Goal: Task Accomplishment & Management: Manage account settings

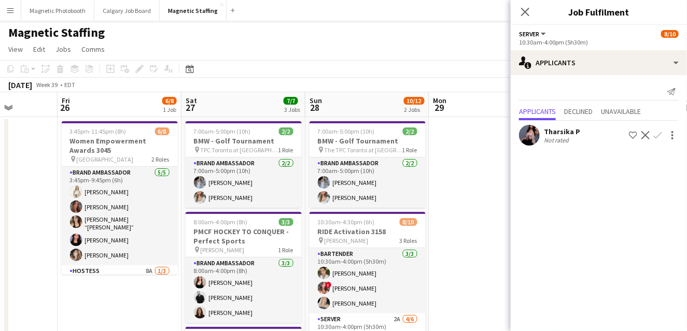
drag, startPoint x: 325, startPoint y: 173, endPoint x: 5, endPoint y: 216, distance: 322.7
click at [5, 214] on div "chevron-right New group Mon 22 Tue 23 Wed 24 Thu 25 Fri 26 6/8 1 Job Sat 27 7/7…" at bounding box center [343, 307] width 687 height 431
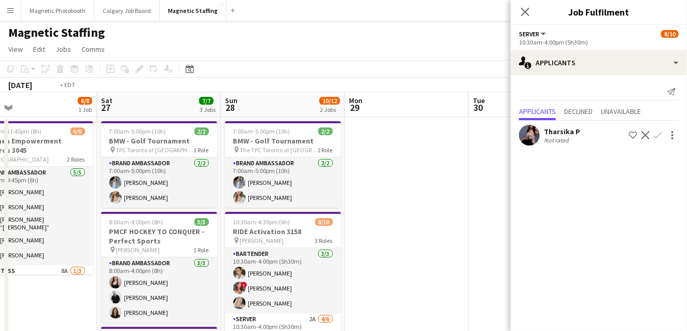
drag, startPoint x: 378, startPoint y: 199, endPoint x: 5, endPoint y: 233, distance: 375.4
click at [5, 232] on div "chevron-right New group Wed 24 Thu 25 Fri 26 6/8 1 Job Sat 27 7/7 3 Jobs Sun 28…" at bounding box center [343, 307] width 687 height 431
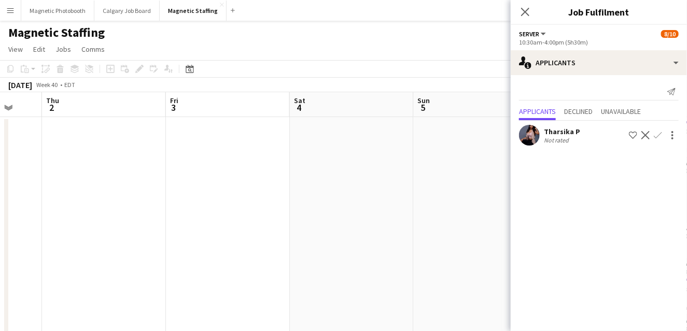
drag, startPoint x: 347, startPoint y: 177, endPoint x: 5, endPoint y: 221, distance: 345.4
click at [5, 219] on div "chevron-right New group Sun 28 10/12 2 Jobs Mon 29 Tue 30 Wed 1 Thu 2 Fri 3 Sat…" at bounding box center [343, 307] width 687 height 431
drag, startPoint x: 384, startPoint y: 232, endPoint x: 5, endPoint y: 265, distance: 380.9
click at [5, 266] on div "chevron-right New group Sun 28 10/12 2 Jobs Mon 29 Tue 30 Wed 1 Thu 2 Fri 3 Sat…" at bounding box center [343, 307] width 687 height 431
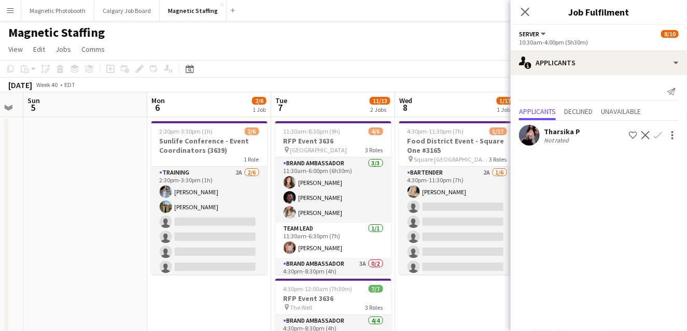
drag, startPoint x: 198, startPoint y: 263, endPoint x: 5, endPoint y: 263, distance: 192.8
click at [5, 263] on div "chevron-right New group Thu 2 Fri 3 Sat 4 Sun 5 Mon 6 2/6 1 Job Tue 7 11/13 2 J…" at bounding box center [343, 307] width 687 height 431
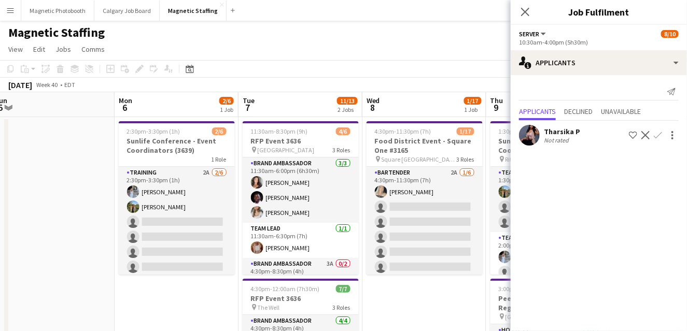
drag, startPoint x: 199, startPoint y: 265, endPoint x: 117, endPoint y: 265, distance: 81.4
click at [117, 265] on app-calendar-viewport "Thu 2 Fri 3 Sat 4 Sun 5 Mon 6 2/6 1 Job Tue 7 11/13 2 Jobs Wed 8 1/17 1 Job Thu…" at bounding box center [343, 307] width 687 height 431
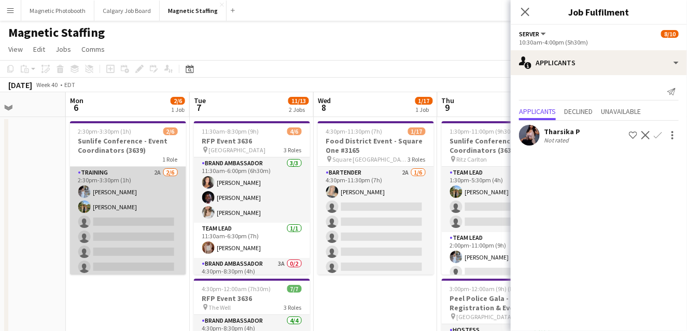
click at [137, 245] on app-card-role "Training 2A [DATE] 2:30pm-3:30pm (1h) [PERSON_NAME] [PERSON_NAME] single-neutra…" at bounding box center [128, 222] width 116 height 110
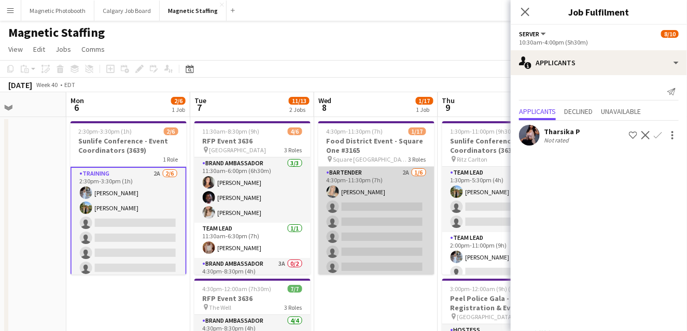
click at [375, 205] on app-card-role "Bartender 2A [DATE] 4:30pm-11:30pm (7h) [PERSON_NAME] single-neutral-actions si…" at bounding box center [376, 222] width 116 height 110
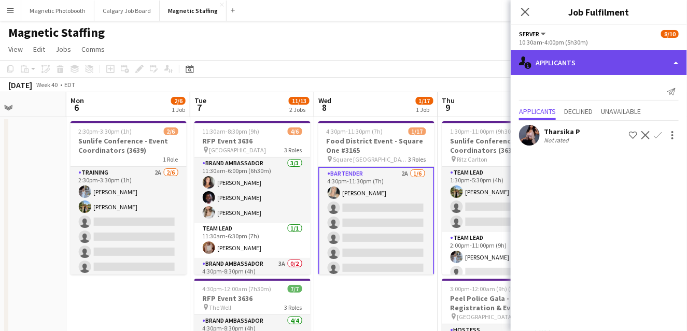
click at [577, 64] on div "single-neutral-actions-information Applicants" at bounding box center [599, 62] width 176 height 25
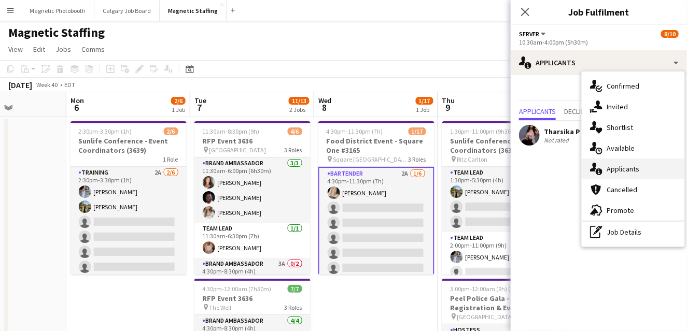
click at [607, 168] on span "Applicants" at bounding box center [623, 168] width 33 height 9
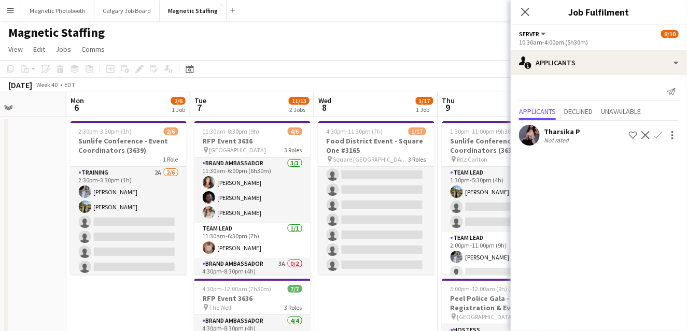
click at [378, 237] on app-card-role "Server 14A 0/9 5:00pm-11:00pm (6h) single-neutral-actions single-neutral-action…" at bounding box center [376, 198] width 116 height 156
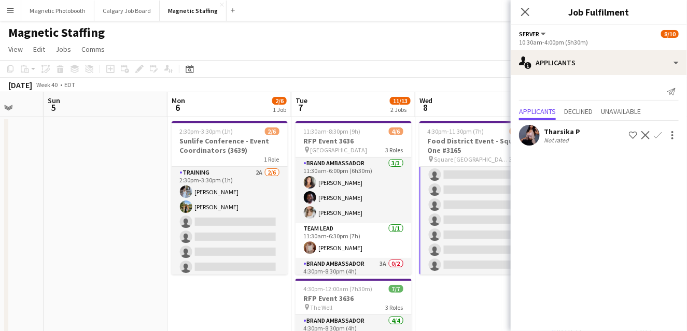
drag, startPoint x: 378, startPoint y: 237, endPoint x: 483, endPoint y: 231, distance: 104.9
click at [482, 231] on app-calendar-viewport "Thu 2 Fri 3 Sat 4 Sun 5 Mon 6 2/6 1 Job Tue 7 11/13 2 Jobs Wed 8 1/17 1 Job Thu…" at bounding box center [343, 307] width 687 height 431
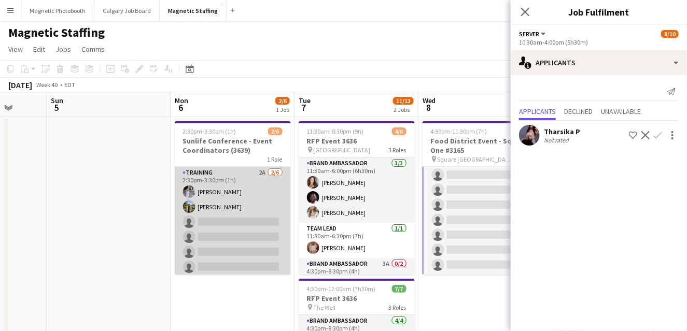
click at [178, 240] on app-card-role "Training 2A [DATE] 2:30pm-3:30pm (1h) [PERSON_NAME] [PERSON_NAME] single-neutra…" at bounding box center [233, 222] width 116 height 110
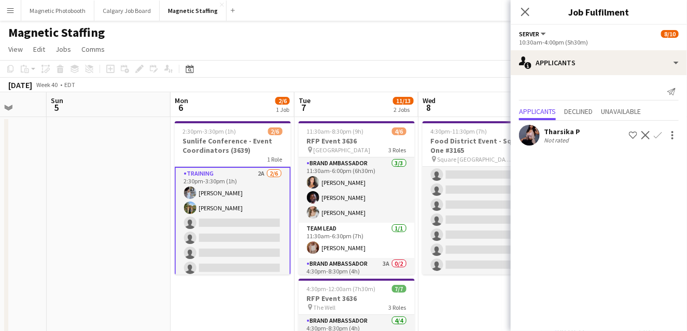
click at [249, 223] on app-card-role "Training 2A [DATE] 2:30pm-3:30pm (1h) [PERSON_NAME] [PERSON_NAME] single-neutra…" at bounding box center [233, 223] width 116 height 112
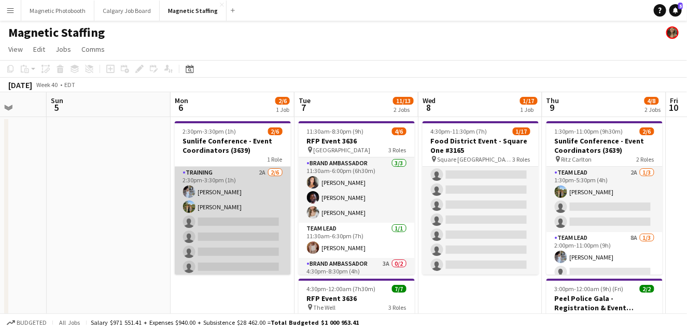
click at [249, 223] on app-card-role "Training 2A [DATE] 2:30pm-3:30pm (1h) [PERSON_NAME] [PERSON_NAME] single-neutra…" at bounding box center [233, 222] width 116 height 110
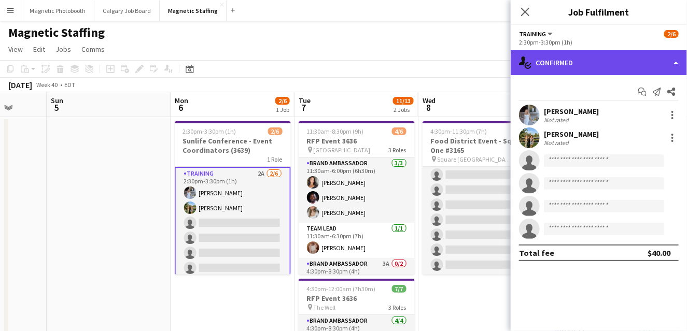
click at [606, 72] on div "single-neutral-actions-check-2 Confirmed" at bounding box center [599, 62] width 176 height 25
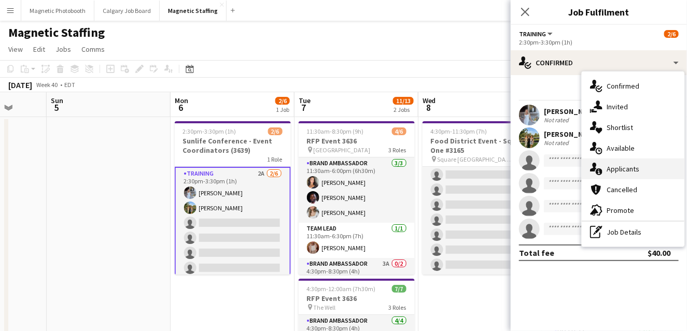
click at [624, 165] on span "Applicants" at bounding box center [623, 168] width 33 height 9
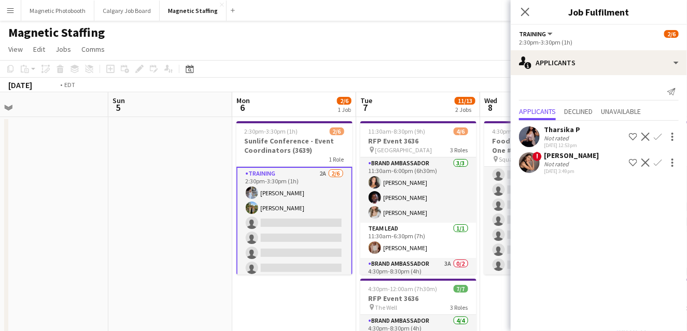
drag, startPoint x: 445, startPoint y: 221, endPoint x: 250, endPoint y: 229, distance: 195.1
click at [251, 229] on app-calendar-viewport "Thu 2 Fri 3 Sat 4 Sun 5 Mon 6 2/6 1 Job Tue 7 11/13 2 Jobs Wed 8 1/17 1 Job Thu…" at bounding box center [343, 307] width 687 height 431
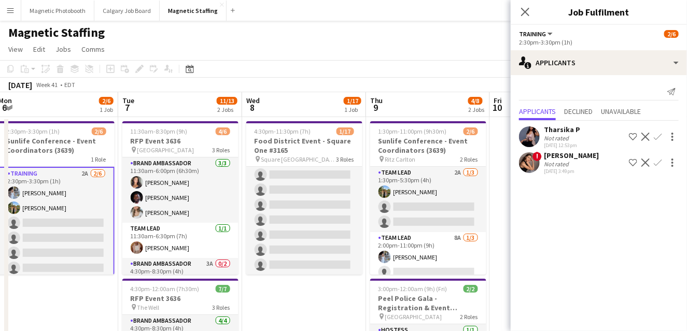
drag, startPoint x: 305, startPoint y: 226, endPoint x: 142, endPoint y: 236, distance: 164.1
click at [142, 235] on app-calendar-viewport "Fri 3 Sat 4 Sun 5 Mon 6 2/6 1 Job Tue 7 11/13 2 Jobs Wed 8 1/17 1 Job Thu 9 4/8…" at bounding box center [343, 307] width 687 height 431
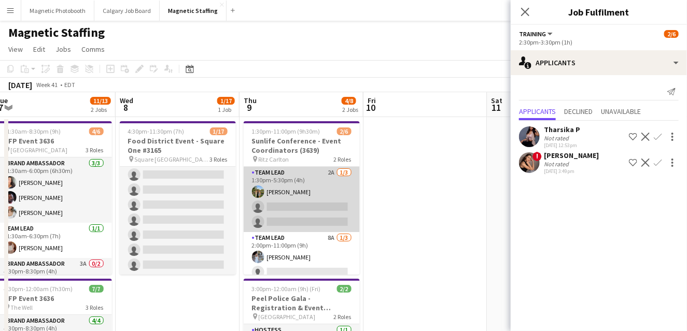
click at [281, 226] on app-card-role "Team Lead 2A [DATE] 1:30pm-5:30pm (4h) [PERSON_NAME] single-neutral-actions sin…" at bounding box center [302, 199] width 116 height 65
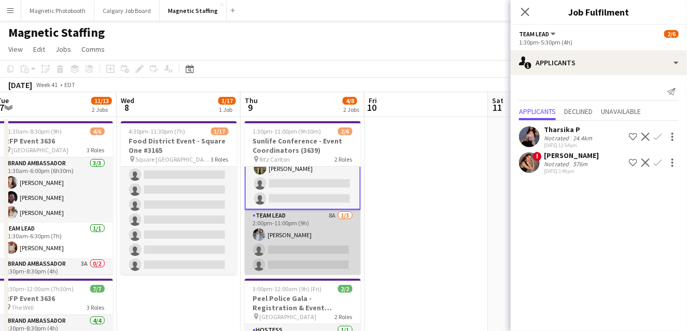
click at [293, 250] on app-card-role "Team Lead 8A [DATE] 2:00pm-11:00pm (9h) [PERSON_NAME] single-neutral-actions si…" at bounding box center [303, 242] width 116 height 65
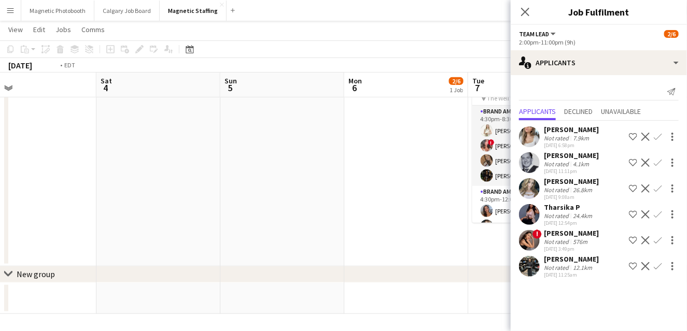
scroll to position [0, 238]
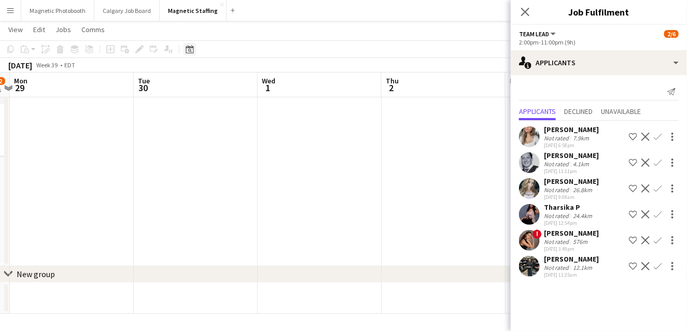
click at [192, 49] on icon "Date picker" at bounding box center [190, 49] width 8 height 8
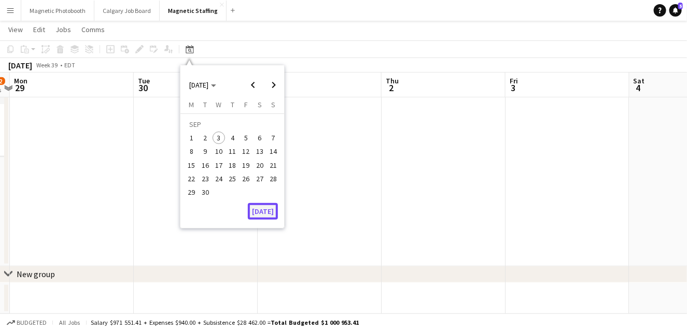
click at [274, 214] on button "[DATE]" at bounding box center [263, 211] width 30 height 17
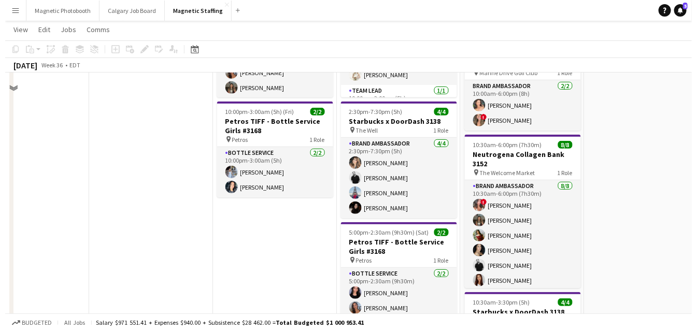
scroll to position [0, 0]
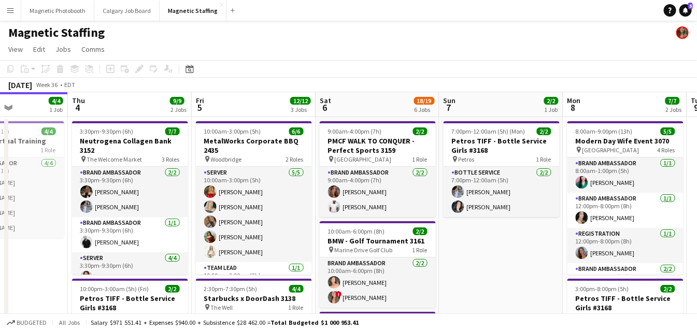
drag, startPoint x: 298, startPoint y: 190, endPoint x: 24, endPoint y: 256, distance: 281.5
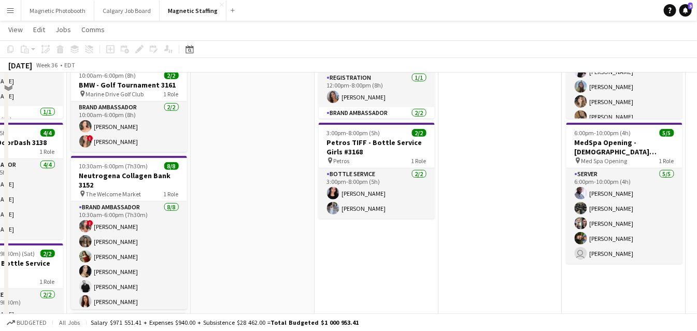
scroll to position [176, 0]
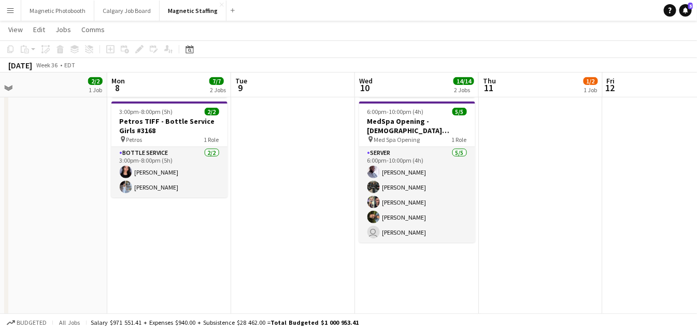
drag, startPoint x: 244, startPoint y: 177, endPoint x: 148, endPoint y: 199, distance: 98.3
click at [159, 195] on app-calendar-viewport "Fri 5 12/12 3 Jobs Sat 6 18/19 6 Jobs Sun 7 2/2 1 Job Mon 8 7/7 2 Jobs Tue 9 We…" at bounding box center [348, 274] width 697 height 821
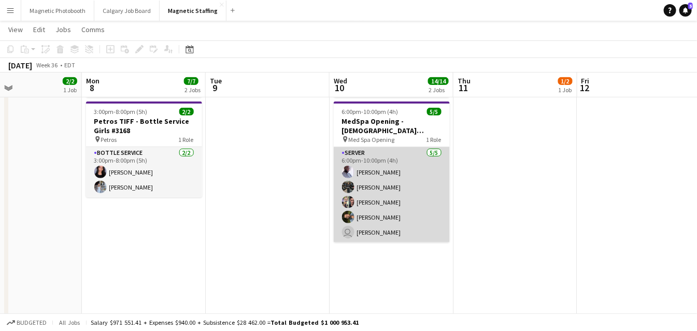
click at [414, 194] on app-card-role "Server [DATE] 6:00pm-10:00pm (4h) [PERSON_NAME] [PERSON_NAME] [PERSON_NAME] [PE…" at bounding box center [392, 194] width 116 height 95
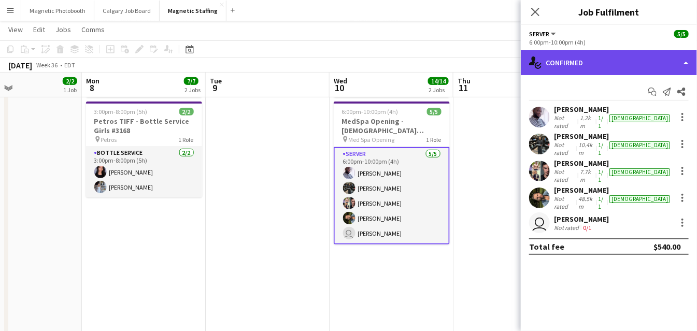
click at [592, 66] on div "single-neutral-actions-check-2 Confirmed" at bounding box center [609, 62] width 176 height 25
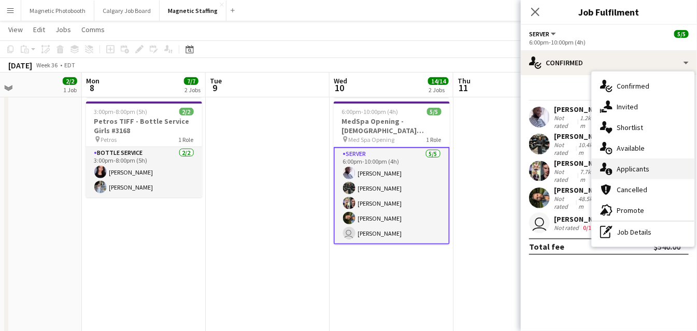
click at [619, 173] on span "Applicants" at bounding box center [633, 168] width 33 height 9
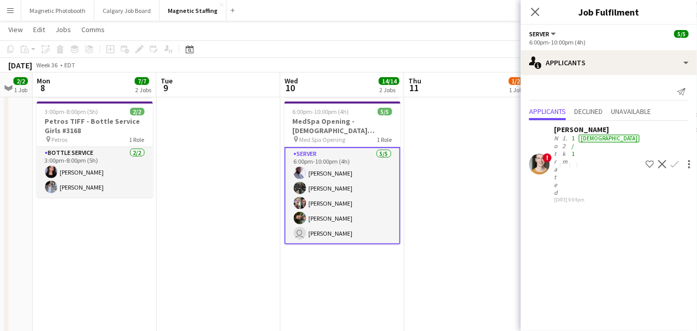
drag, startPoint x: 487, startPoint y: 235, endPoint x: 436, endPoint y: 247, distance: 51.8
click at [436, 247] on app-calendar-viewport "Fri 5 12/12 3 Jobs Sat 6 18/19 6 Jobs Sun 7 2/2 1 Job Mon 8 7/7 2 Jobs Tue 9 We…" at bounding box center [348, 274] width 697 height 821
click at [353, 212] on app-card-role "Server [DATE] 6:00pm-10:00pm (4h) [PERSON_NAME] [PERSON_NAME] [PERSON_NAME] [PE…" at bounding box center [342, 195] width 116 height 97
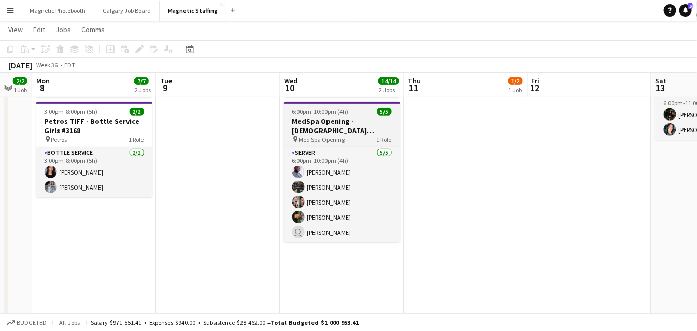
click at [333, 138] on span "Med Spa Opening" at bounding box center [322, 140] width 46 height 8
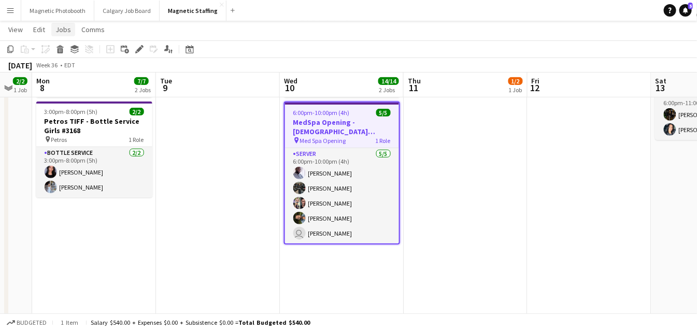
click at [62, 35] on link "Jobs" at bounding box center [63, 29] width 24 height 13
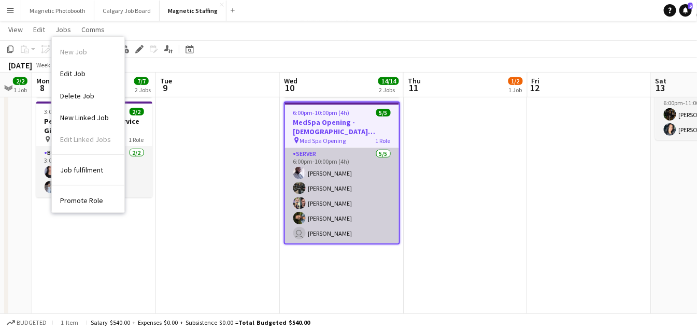
click at [327, 199] on app-card-role "Server [DATE] 6:00pm-10:00pm (4h) [PERSON_NAME] [PERSON_NAME] [PERSON_NAME] [PE…" at bounding box center [342, 195] width 114 height 95
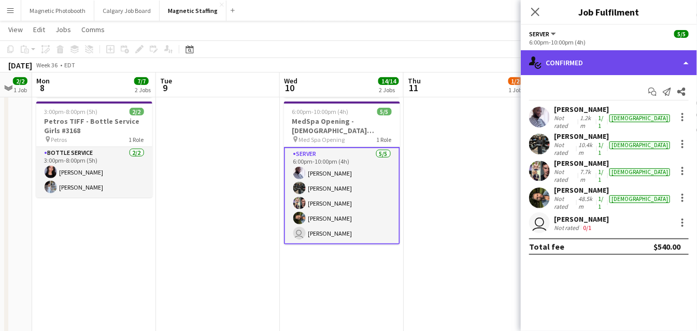
click at [686, 59] on div "single-neutral-actions-check-2 Confirmed" at bounding box center [609, 62] width 176 height 25
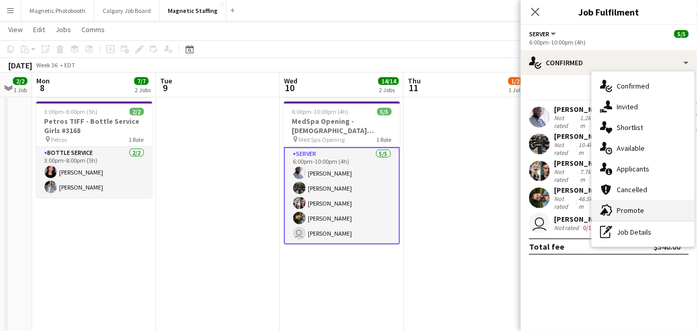
click at [624, 208] on span "Promote" at bounding box center [630, 210] width 27 height 9
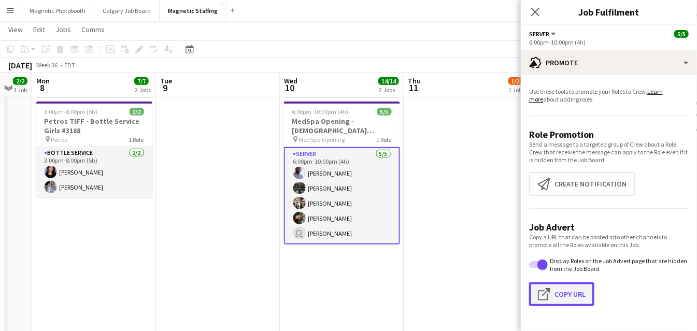
click at [568, 287] on button "Click to copy URL Copy Url" at bounding box center [561, 295] width 65 height 24
type textarea "**********"
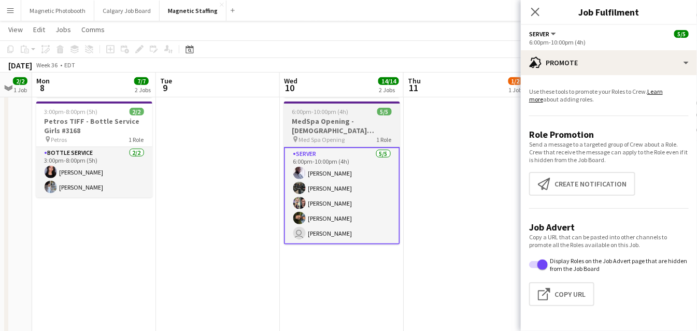
click at [328, 130] on h3 "MedSpa Opening - [DEMOGRAPHIC_DATA] Servers / Models" at bounding box center [342, 126] width 116 height 19
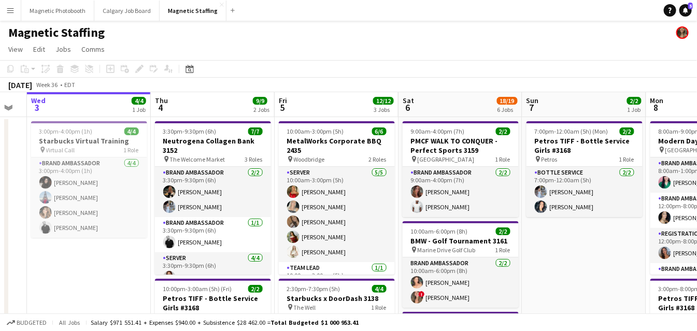
drag, startPoint x: 303, startPoint y: 223, endPoint x: 147, endPoint y: 229, distance: 156.6
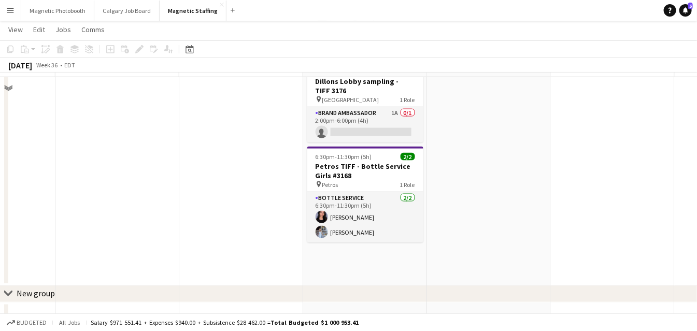
scroll to position [483, 0]
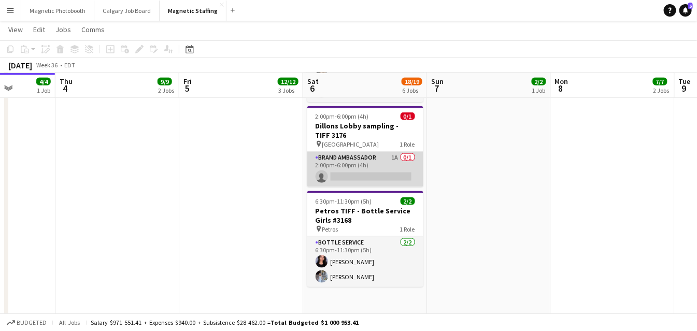
click at [387, 155] on app-card-role "Brand Ambassador 1A 0/1 2:00pm-6:00pm (4h) single-neutral-actions" at bounding box center [365, 169] width 116 height 35
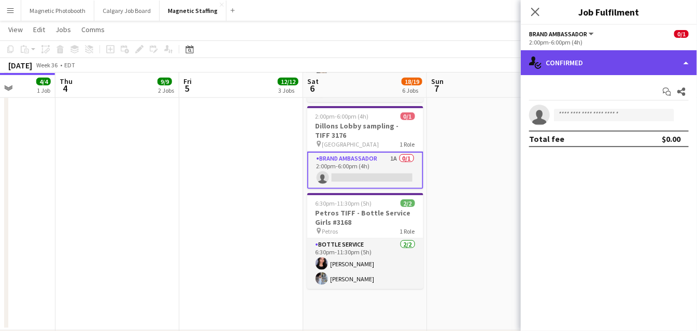
click at [613, 55] on div "single-neutral-actions-check-2 Confirmed" at bounding box center [609, 62] width 176 height 25
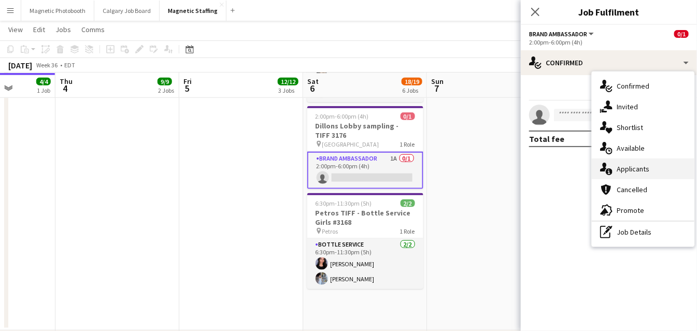
click at [610, 165] on icon "single-neutral-actions-information" at bounding box center [606, 169] width 12 height 12
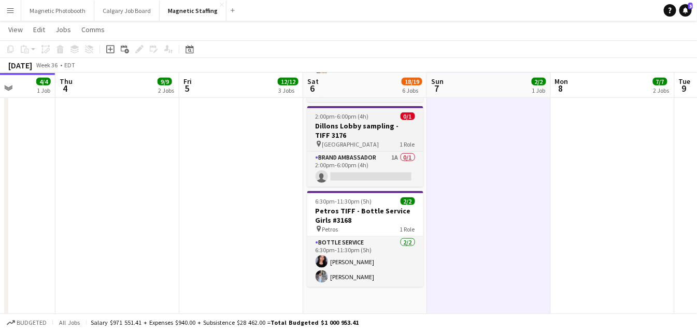
click at [369, 146] on div "pin Toronto 1 Role" at bounding box center [365, 144] width 116 height 8
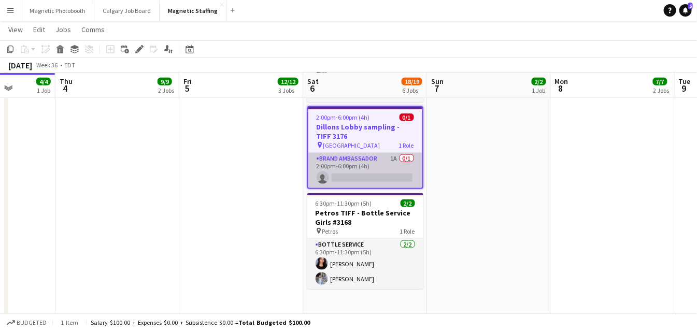
click at [355, 173] on app-card-role "Brand Ambassador 1A 0/1 2:00pm-6:00pm (4h) single-neutral-actions" at bounding box center [365, 170] width 114 height 35
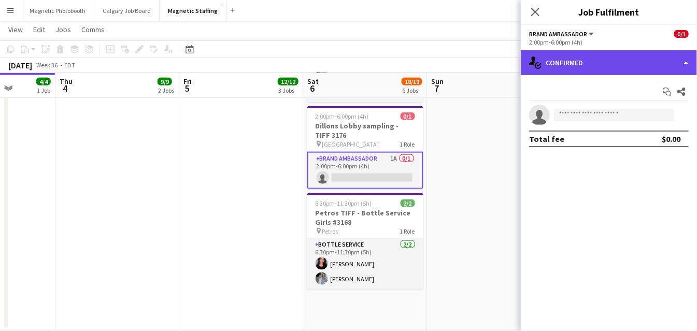
click at [692, 58] on div "single-neutral-actions-check-2 Confirmed" at bounding box center [609, 62] width 176 height 25
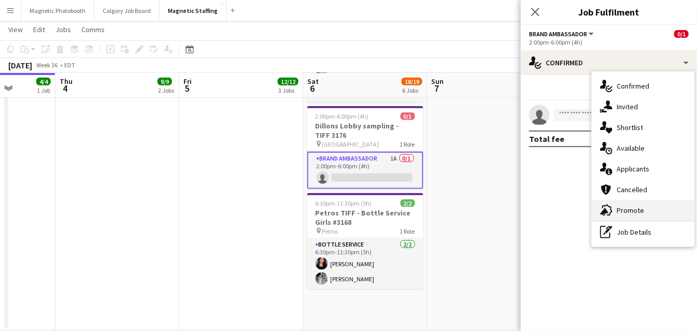
click at [620, 211] on span "Promote" at bounding box center [630, 210] width 27 height 9
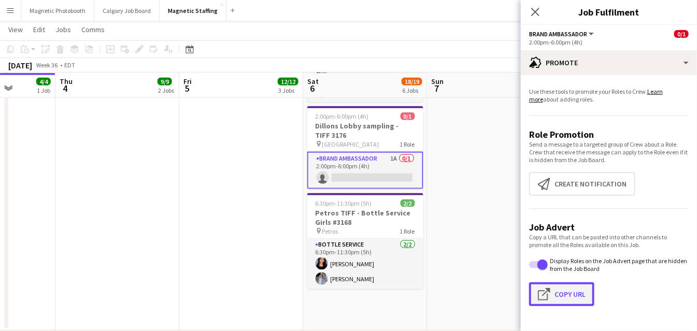
click at [558, 297] on button "Click to copy URL Copy Url" at bounding box center [561, 295] width 65 height 24
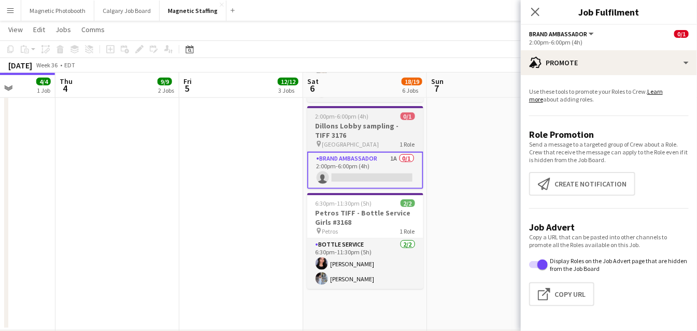
click at [345, 124] on h3 "Dillons Lobby sampling - TIFF 3176" at bounding box center [365, 130] width 116 height 19
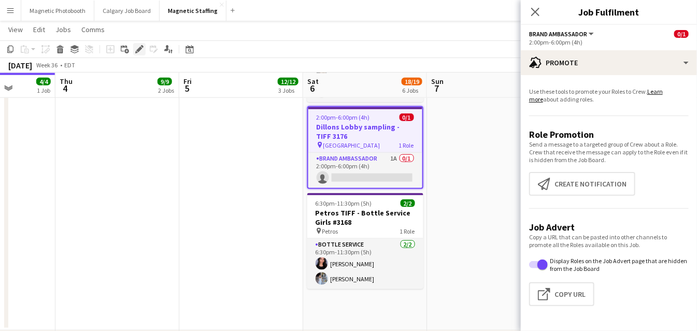
click at [138, 48] on icon at bounding box center [139, 50] width 6 height 6
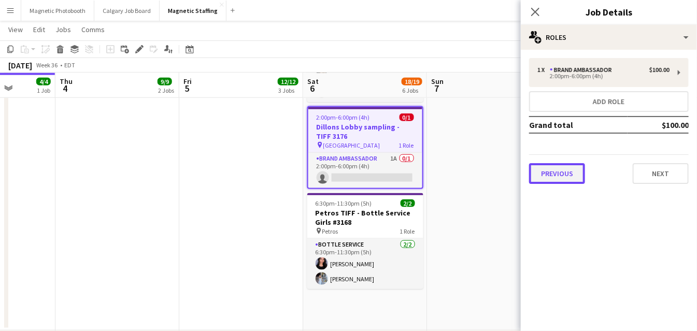
click at [549, 174] on button "Previous" at bounding box center [557, 173] width 56 height 21
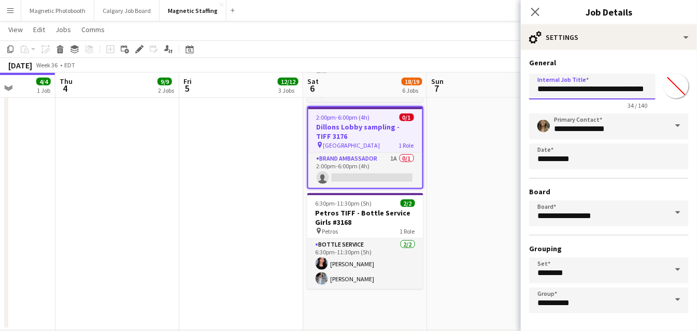
drag, startPoint x: 618, startPoint y: 91, endPoint x: 568, endPoint y: 90, distance: 50.3
click at [568, 90] on input "**********" at bounding box center [592, 87] width 126 height 26
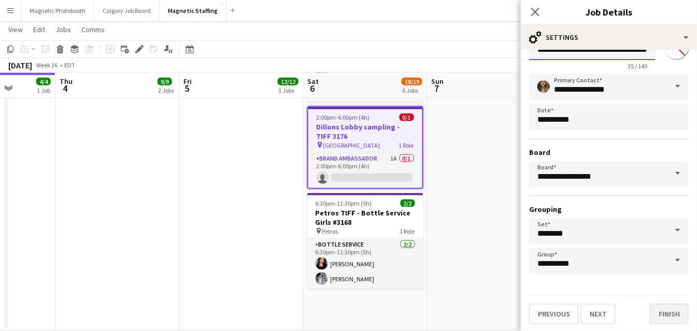
type input "**********"
click at [687, 318] on button "Finish" at bounding box center [669, 314] width 39 height 21
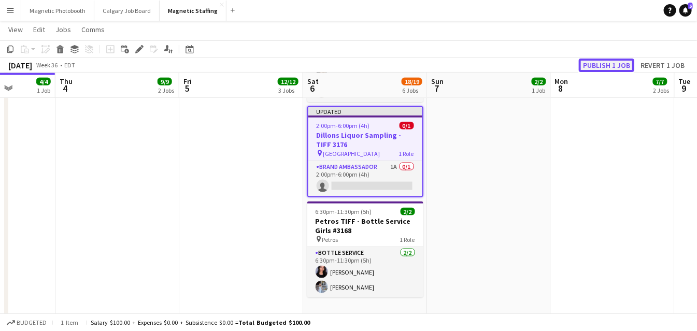
click at [616, 69] on button "Publish 1 job" at bounding box center [606, 65] width 55 height 13
